Goal: Information Seeking & Learning: Learn about a topic

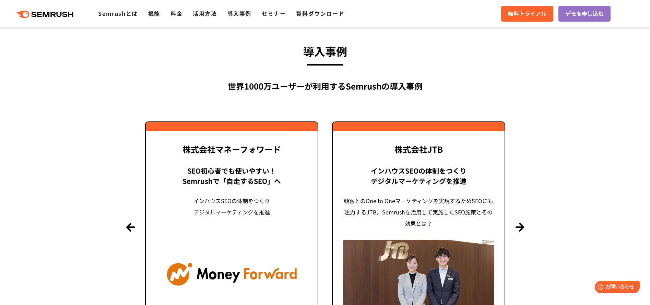
scroll to position [1647, 0]
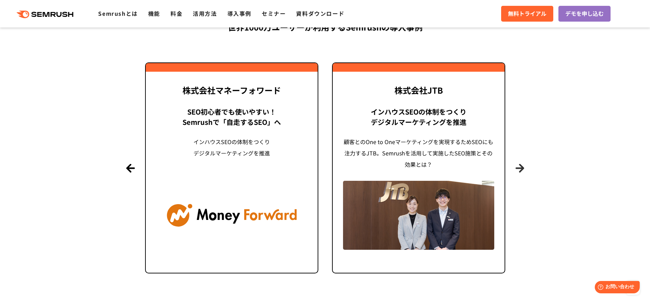
click at [520, 170] on button "Next" at bounding box center [520, 168] width 9 height 9
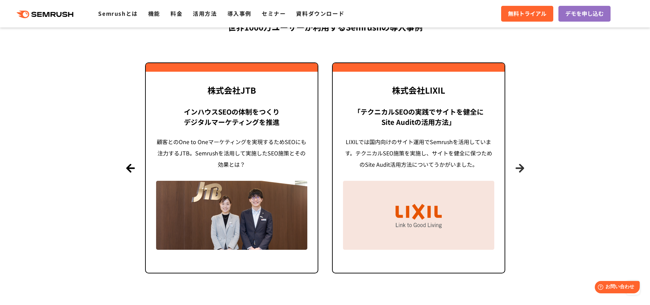
click at [520, 170] on button "Next" at bounding box center [520, 168] width 9 height 9
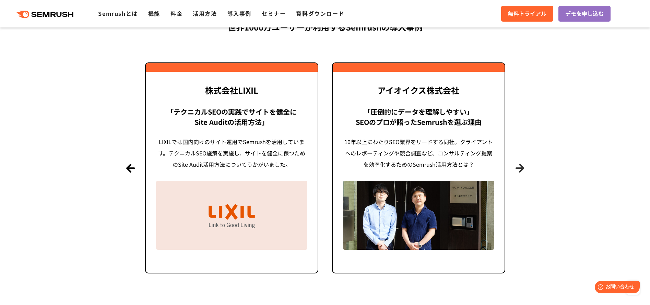
click at [520, 170] on button "Next" at bounding box center [520, 168] width 9 height 9
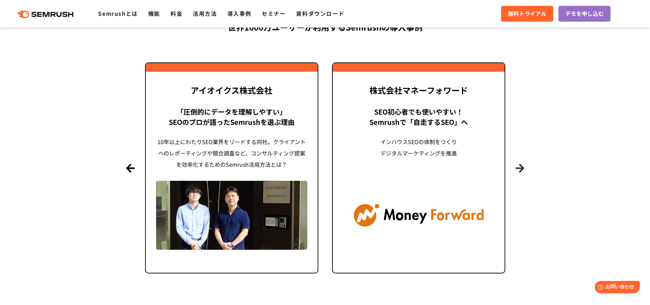
click at [520, 170] on button "Next" at bounding box center [520, 168] width 9 height 9
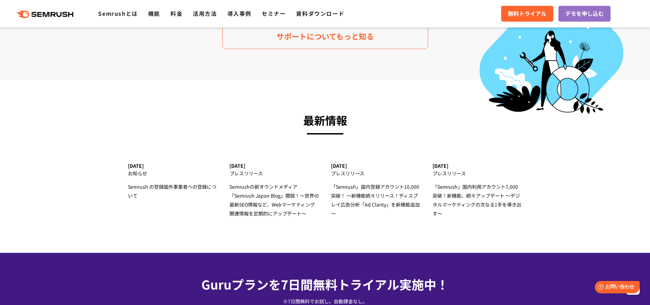
scroll to position [2195, 0]
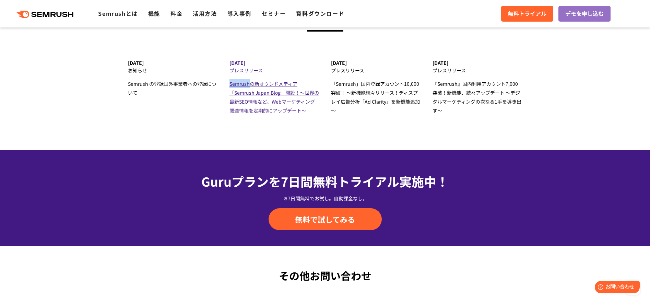
drag, startPoint x: 224, startPoint y: 83, endPoint x: 249, endPoint y: 86, distance: 25.2
click at [249, 86] on li "[DATE] プレスリリース Semrushの新オウンドメディア 「Semrush Japan Blog」開設！～世界の最新SEO情報など、Webマーケティン…" at bounding box center [274, 87] width 102 height 55
copy span "Semrush"
click at [280, 103] on span "Semrushの新オウンドメディア 「Semrush Japan Blog」開設！～世界の最新SEO情報など、Webマーケティング関連情報を定期的にアップデー…" at bounding box center [274, 97] width 90 height 34
